Goal: Task Accomplishment & Management: Manage account settings

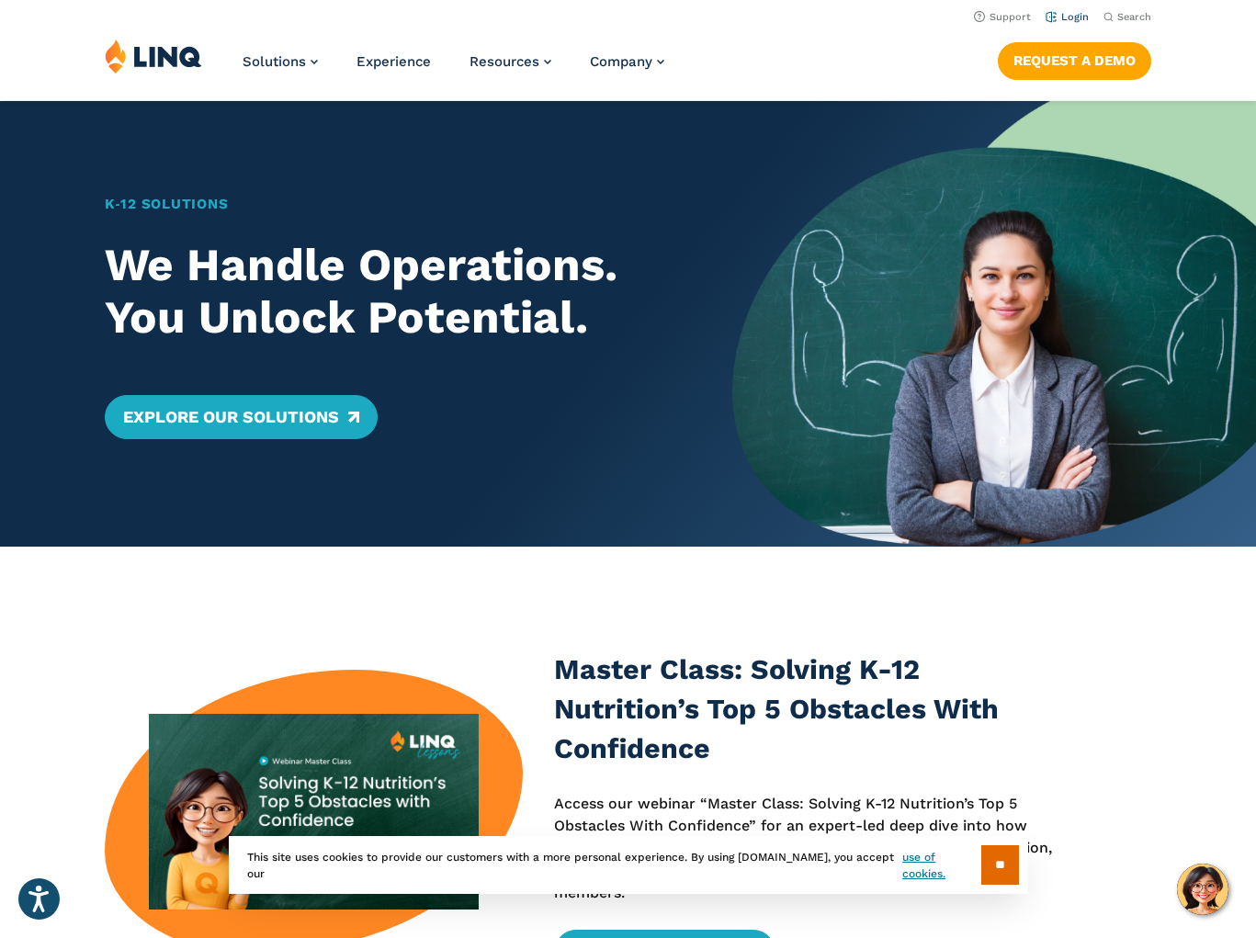
click at [1069, 16] on link "Login" at bounding box center [1067, 17] width 43 height 12
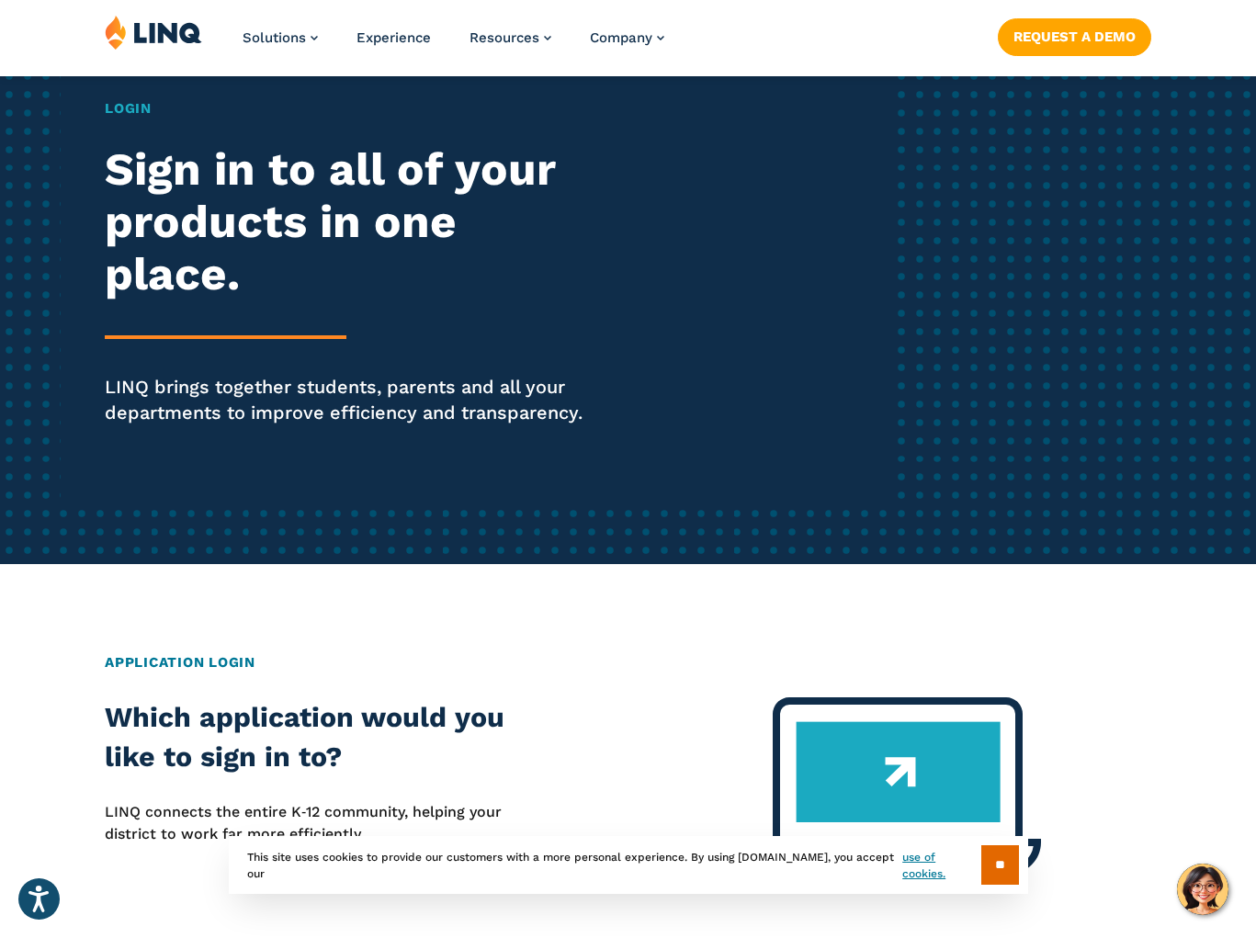
scroll to position [200, 0]
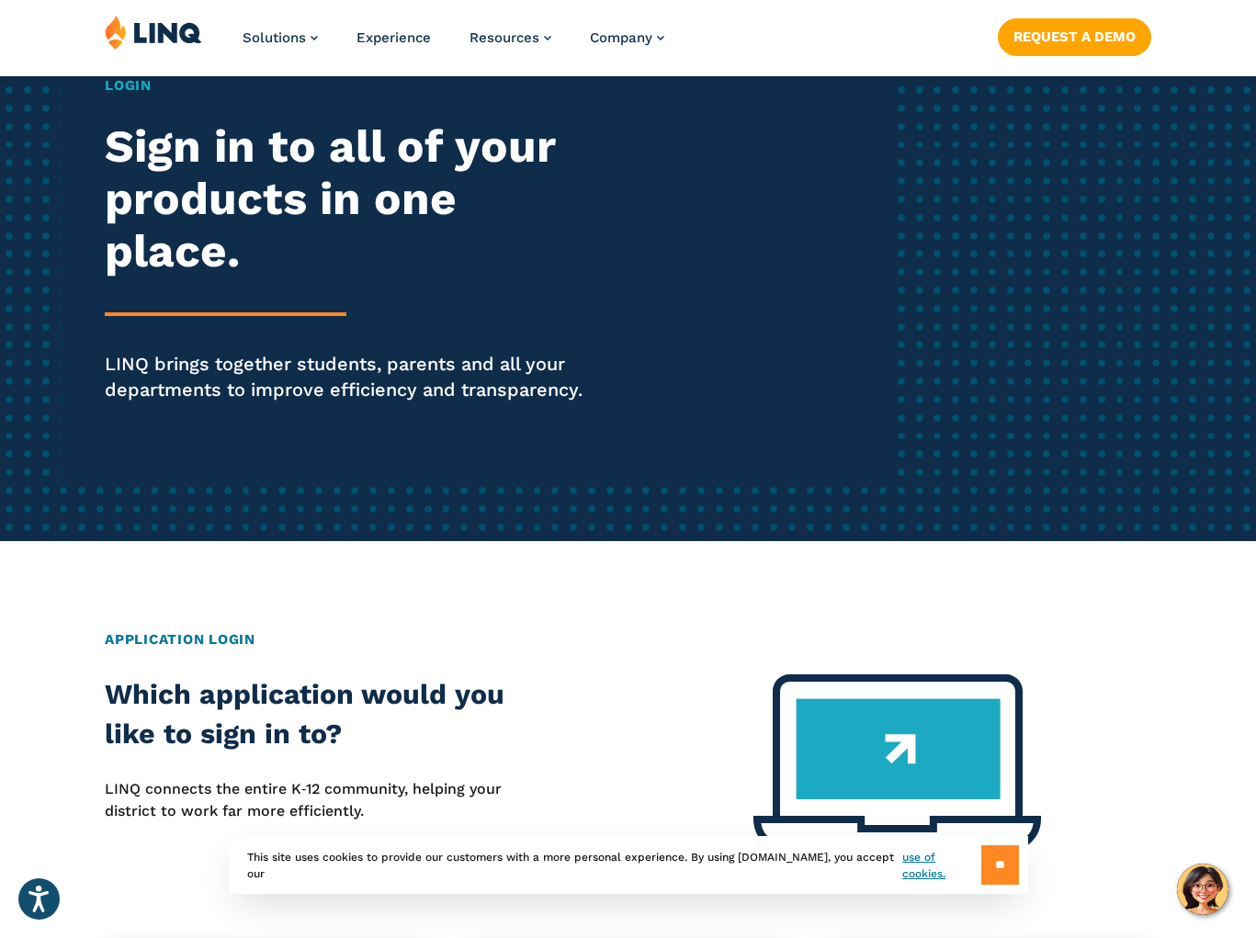
click at [996, 867] on input "**" at bounding box center [1000, 865] width 38 height 40
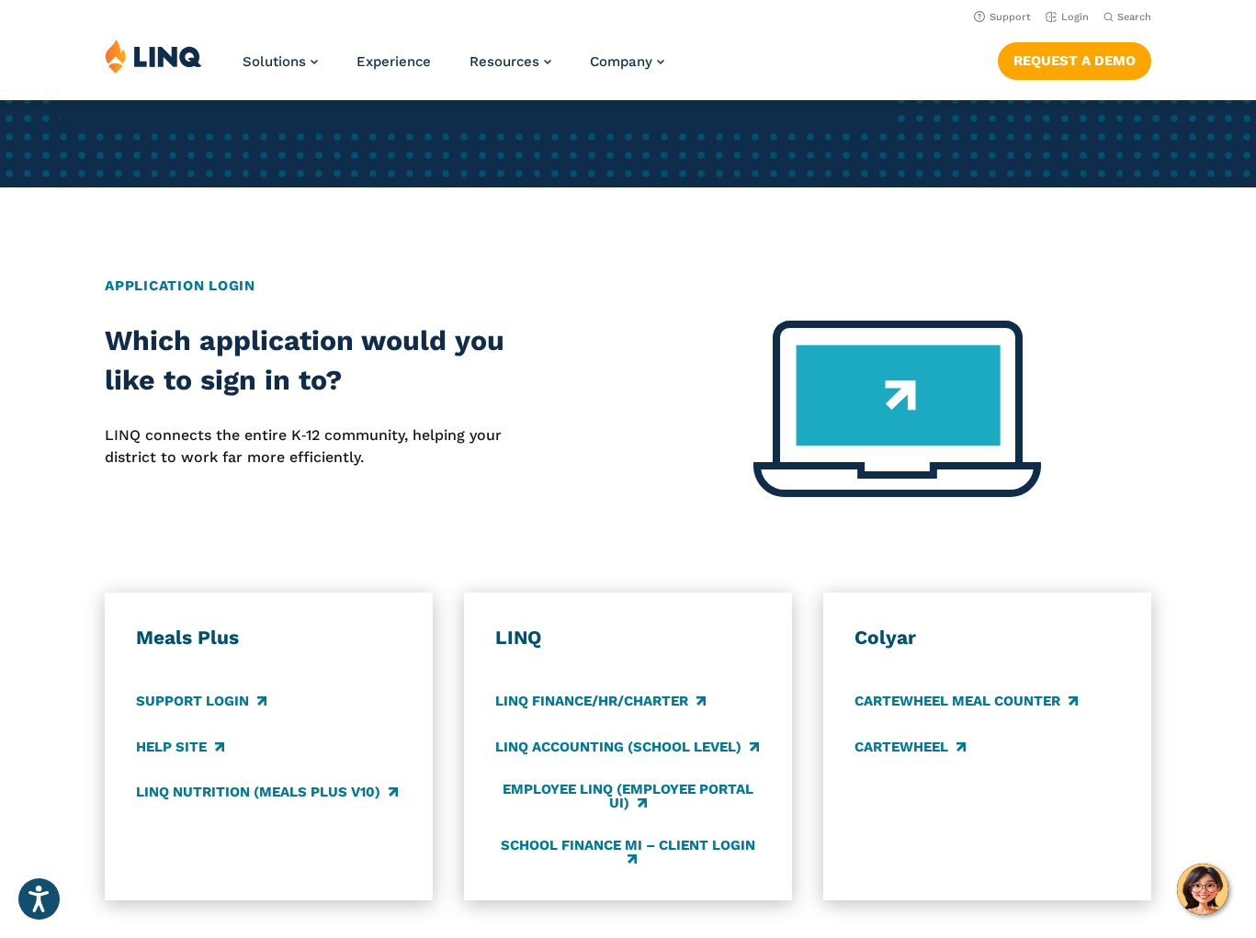
scroll to position [0, 0]
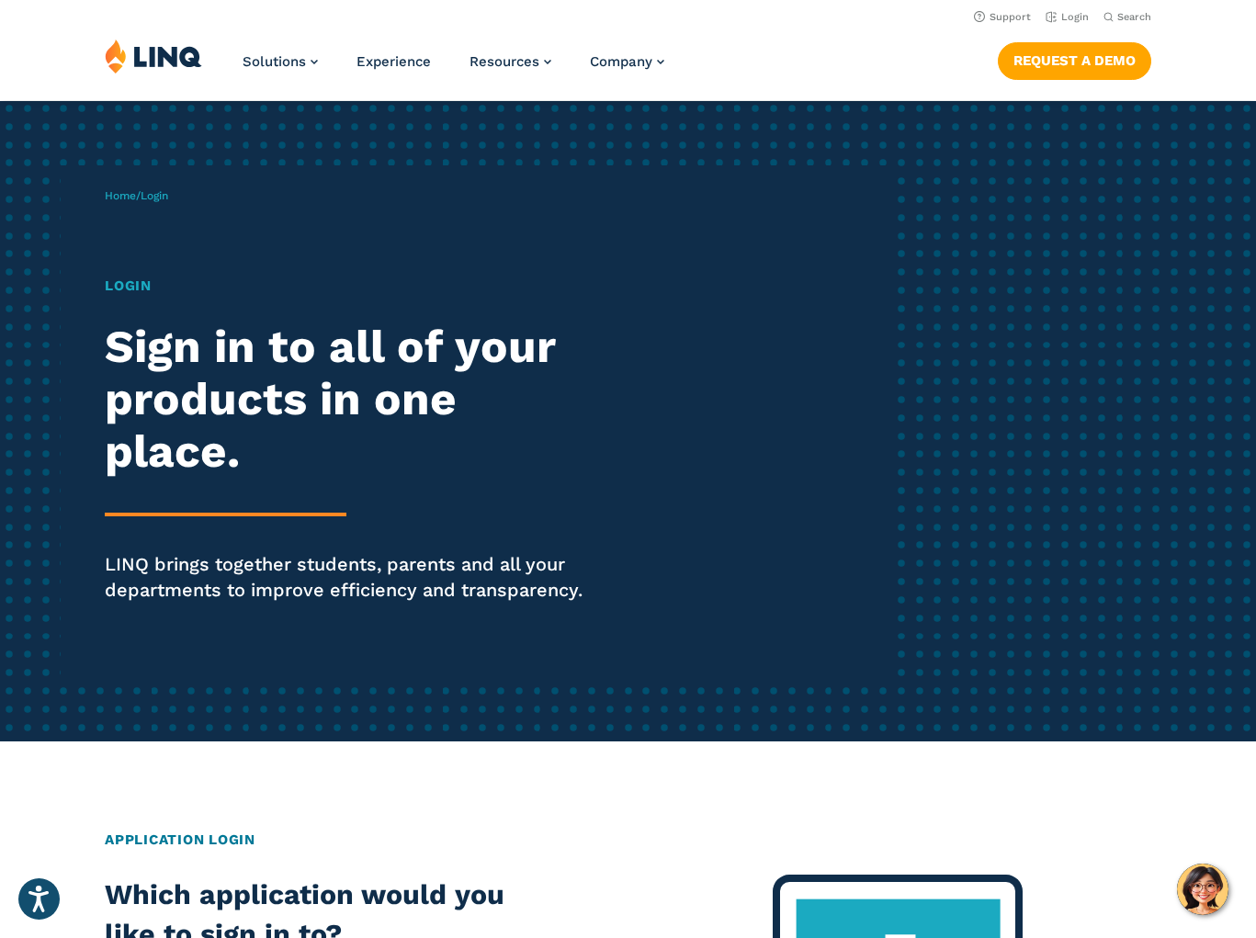
click at [150, 61] on img at bounding box center [153, 56] width 97 height 35
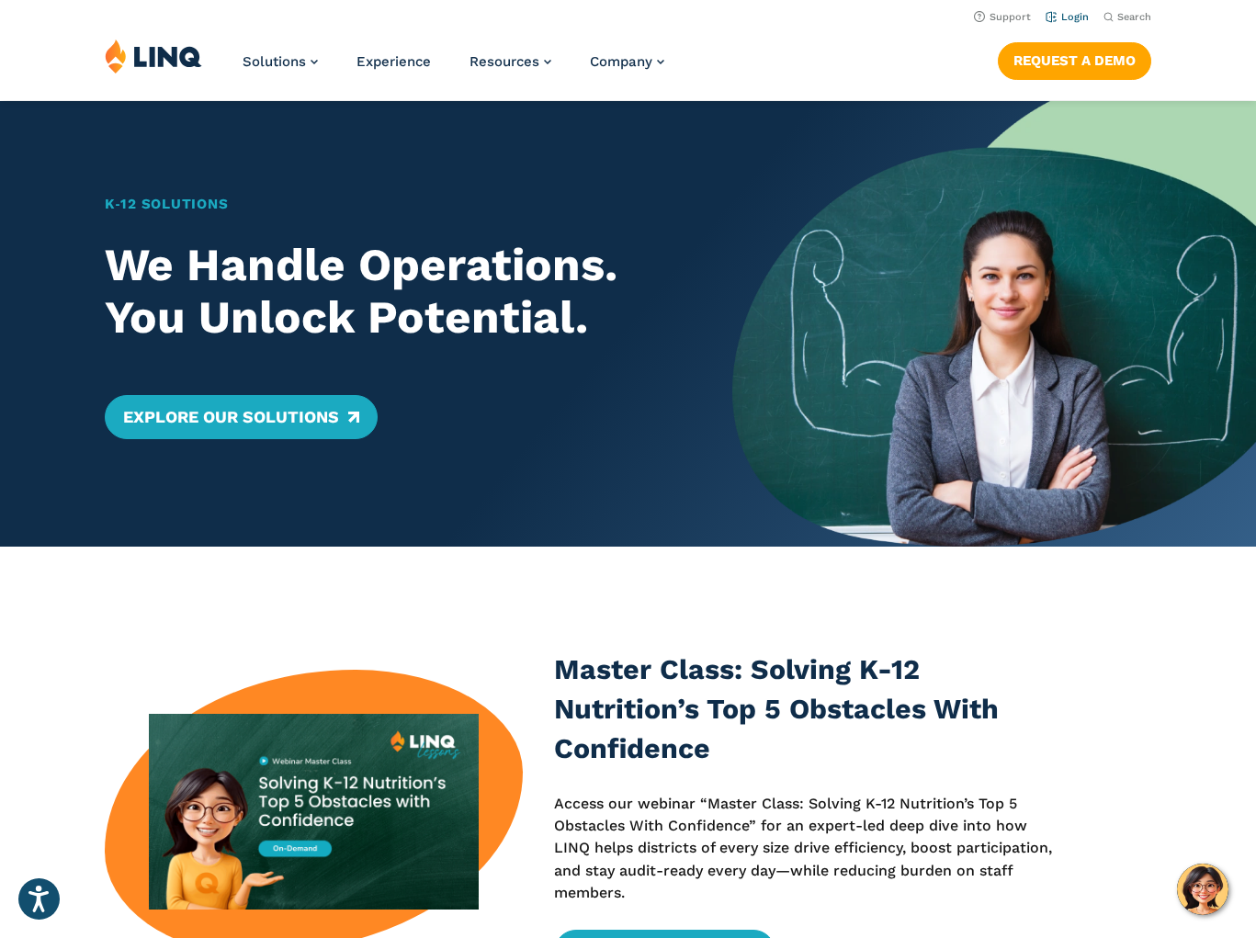
click at [1055, 16] on link "Login" at bounding box center [1067, 17] width 43 height 12
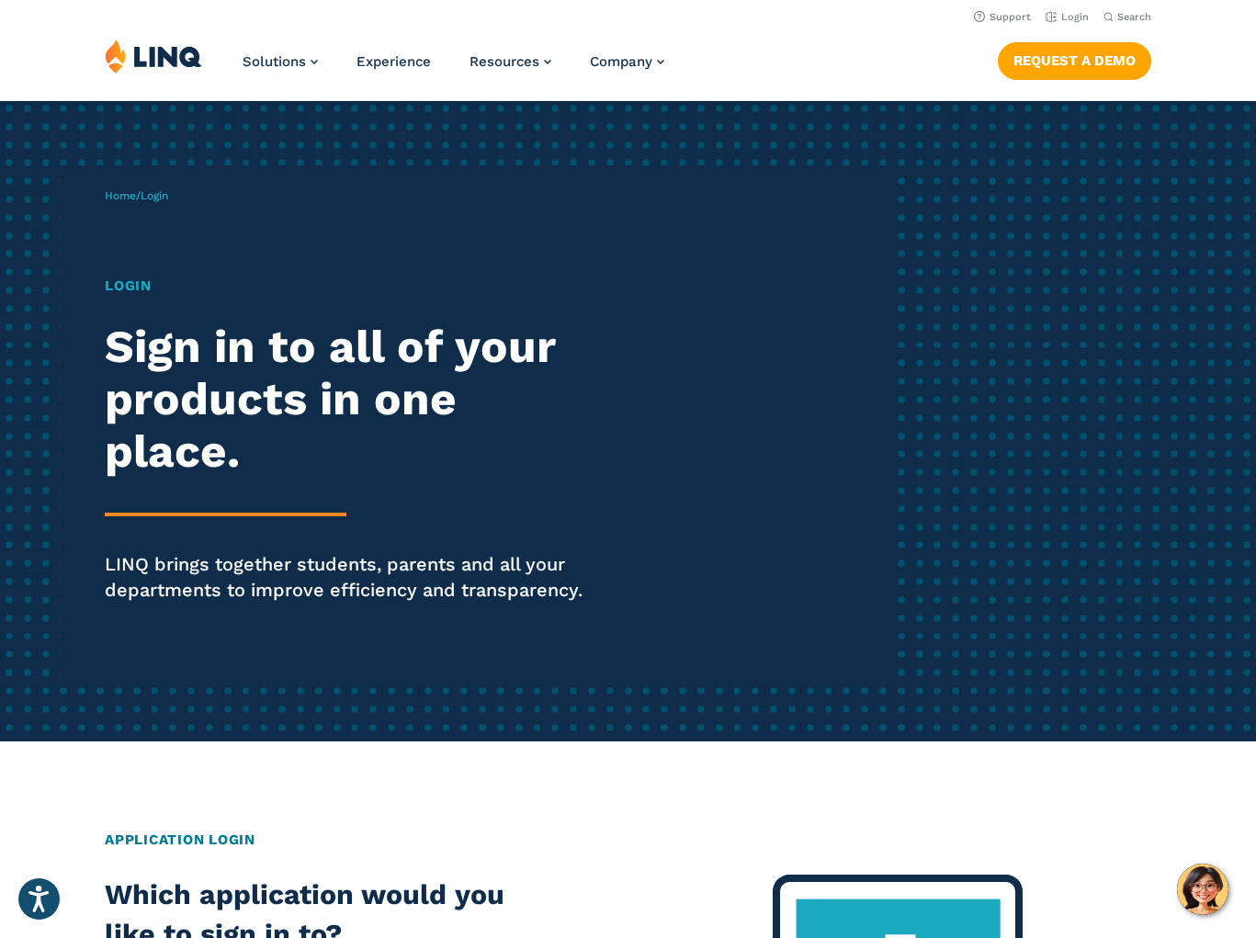
click at [221, 323] on h2 "Sign in to all of your products in one place." at bounding box center [347, 399] width 484 height 156
click at [193, 464] on h2 "Sign in to all of your products in one place." at bounding box center [347, 399] width 484 height 156
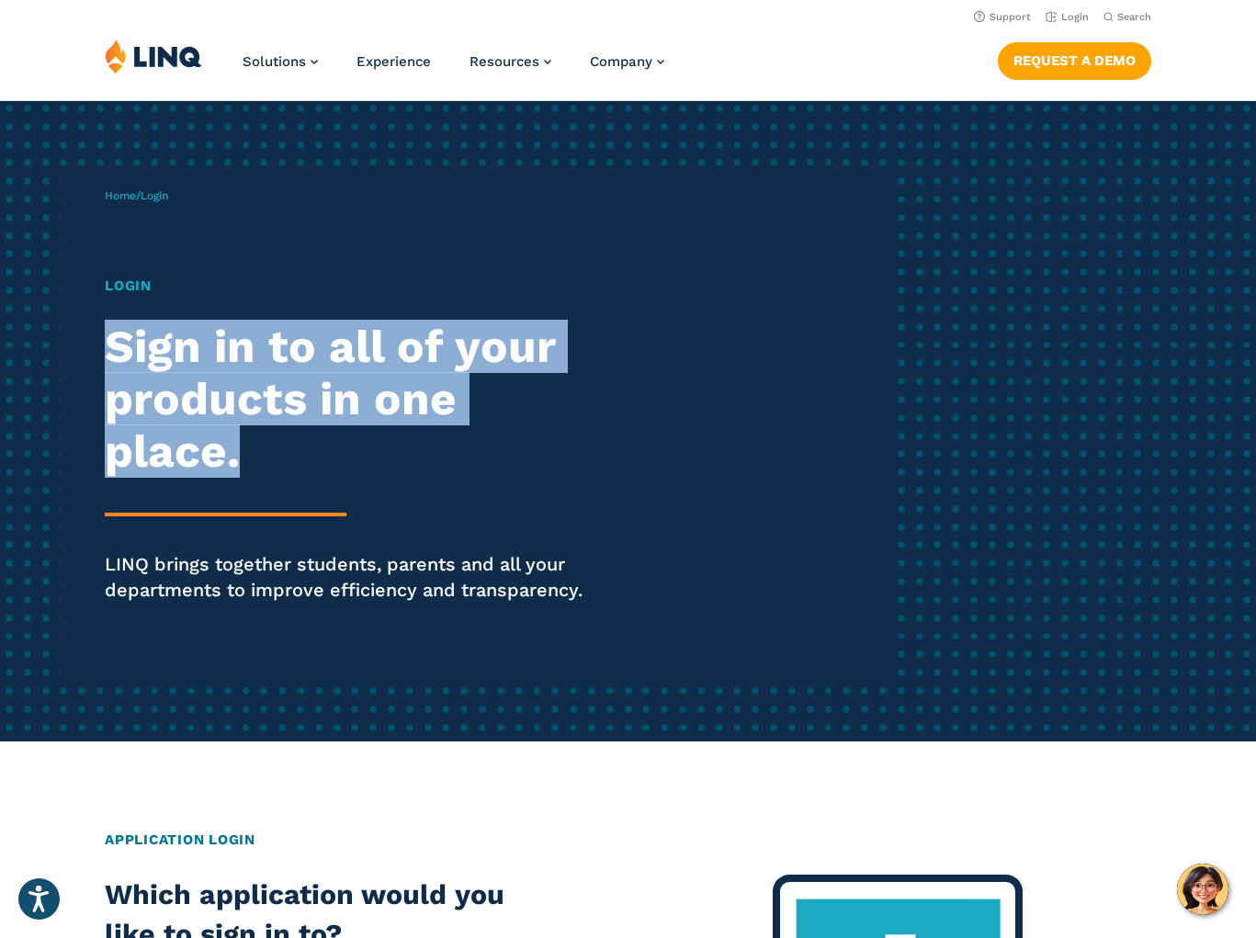
click at [193, 464] on h2 "Sign in to all of your products in one place." at bounding box center [347, 399] width 484 height 156
click at [1069, 14] on link "Login" at bounding box center [1067, 17] width 43 height 12
